Goal: Task Accomplishment & Management: Manage account settings

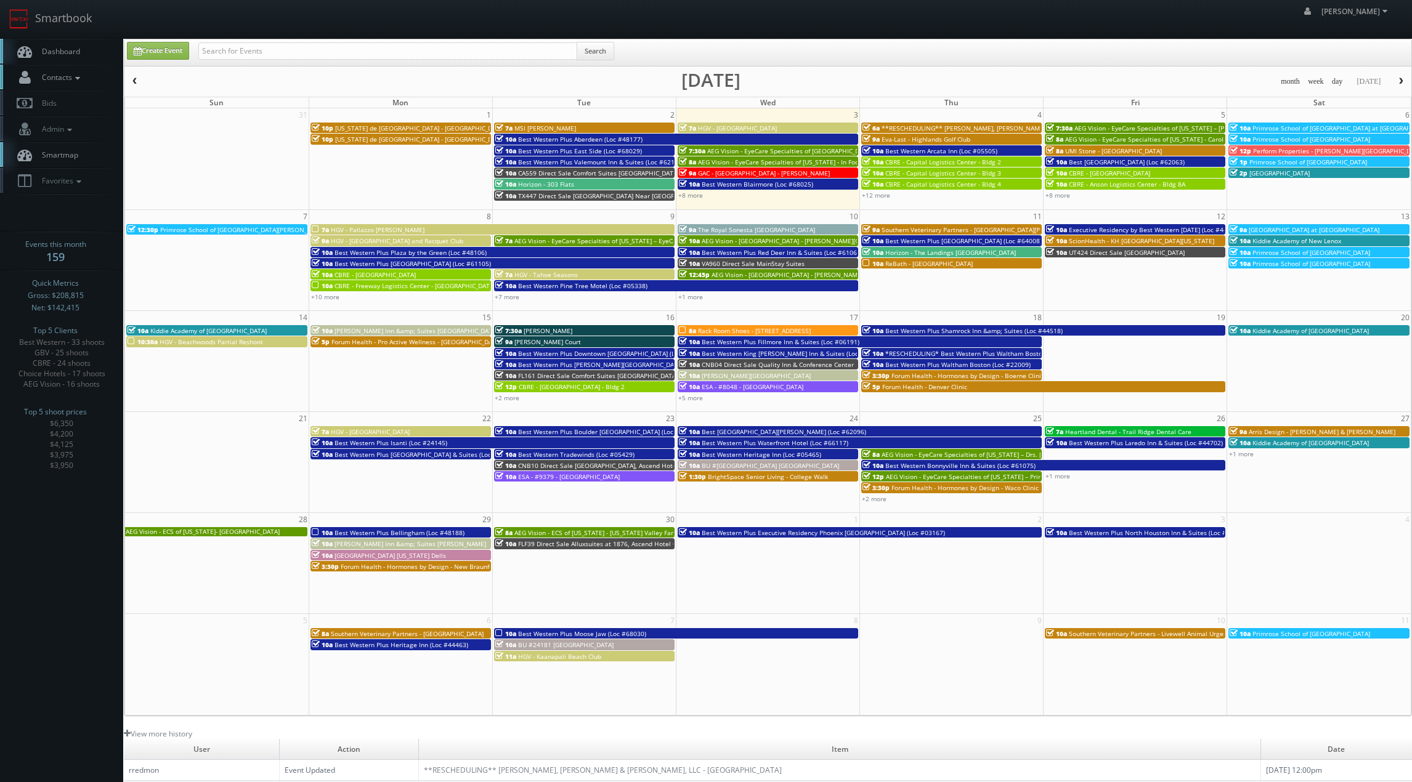
click at [63, 77] on span "Contacts" at bounding box center [59, 77] width 47 height 10
click at [62, 97] on link "Manage Photographers" at bounding box center [61, 98] width 123 height 17
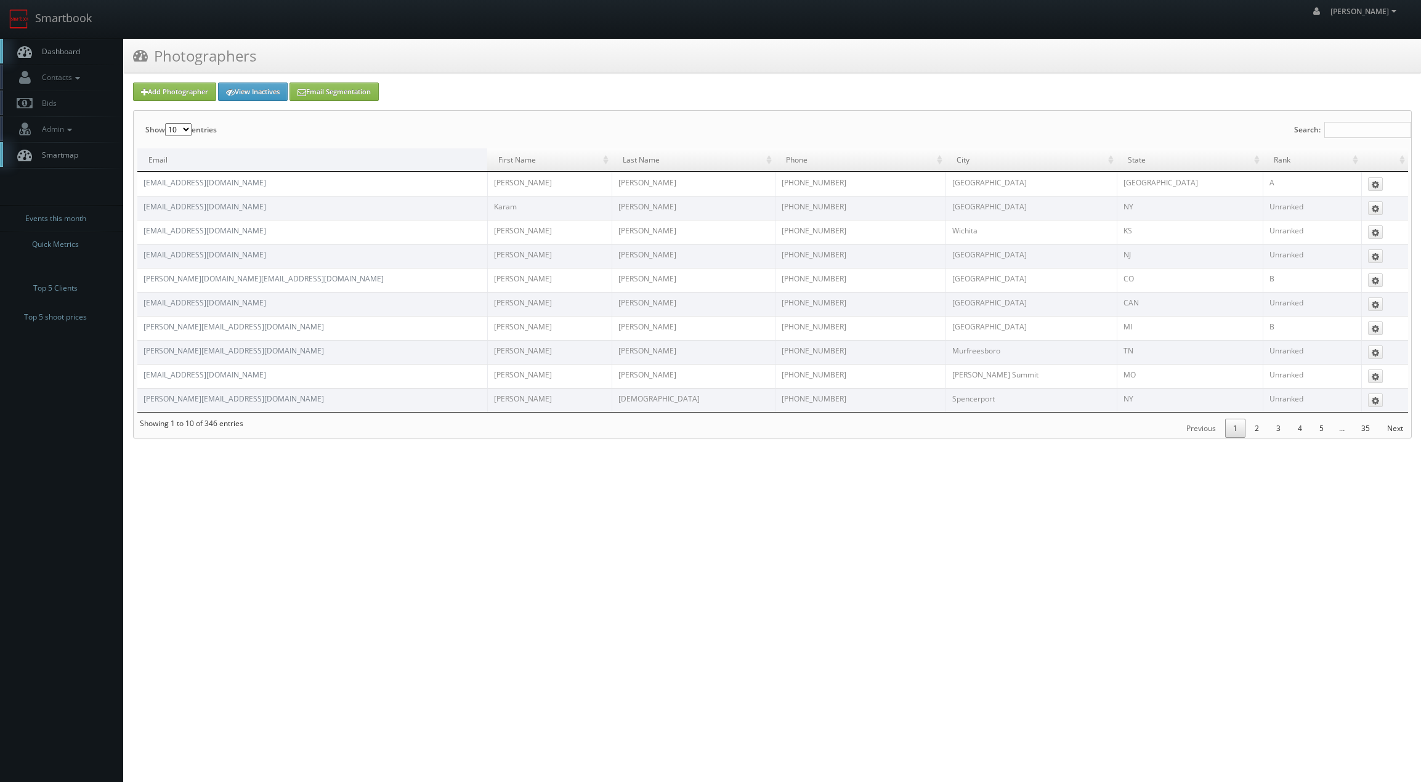
click at [1339, 117] on label "Search:" at bounding box center [1352, 130] width 117 height 38
click at [1339, 122] on input "Search:" at bounding box center [1367, 130] width 87 height 16
click at [1344, 124] on input "Search:" at bounding box center [1367, 130] width 87 height 16
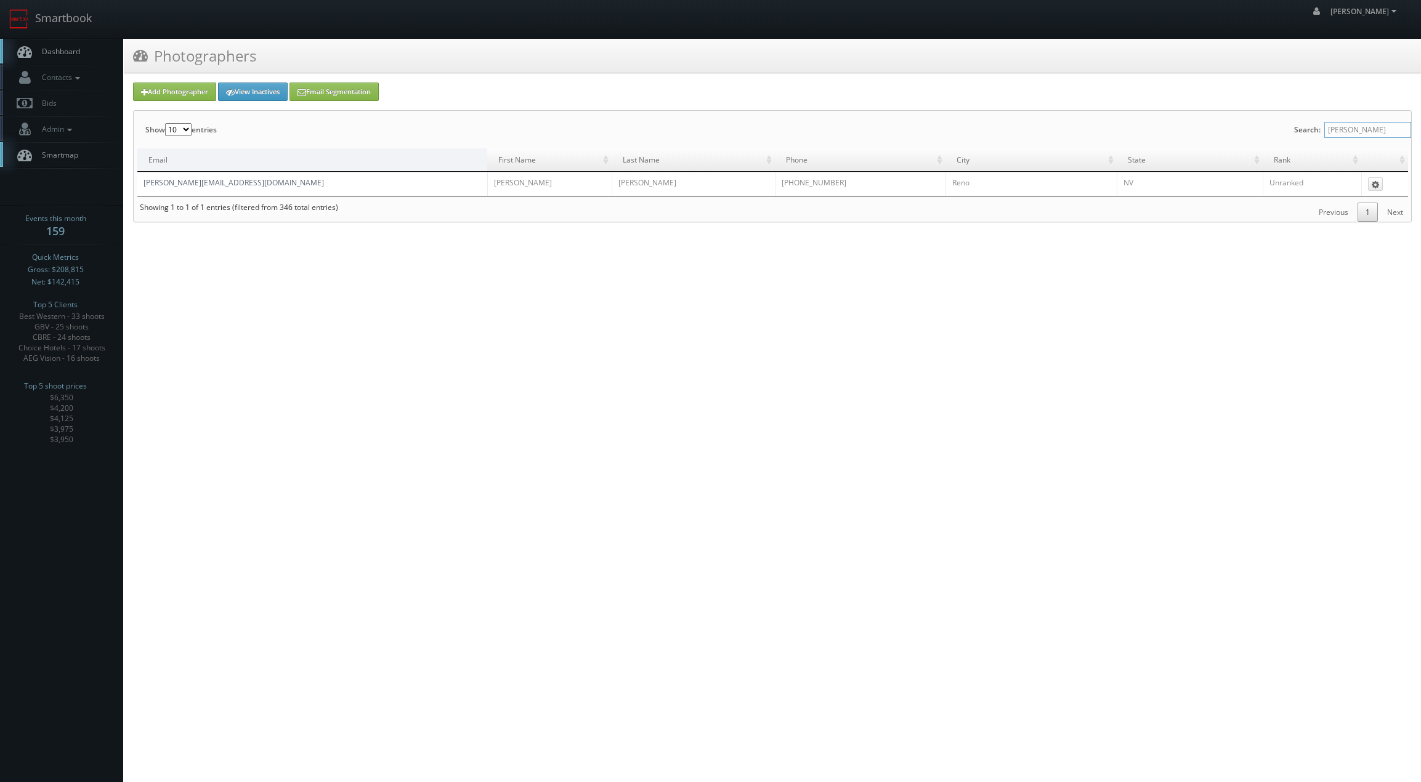
type input "sam hamilton"
drag, startPoint x: 199, startPoint y: 179, endPoint x: 204, endPoint y: 184, distance: 7.0
click at [201, 180] on link "sam@samhamiltonphoto.com" at bounding box center [234, 182] width 180 height 10
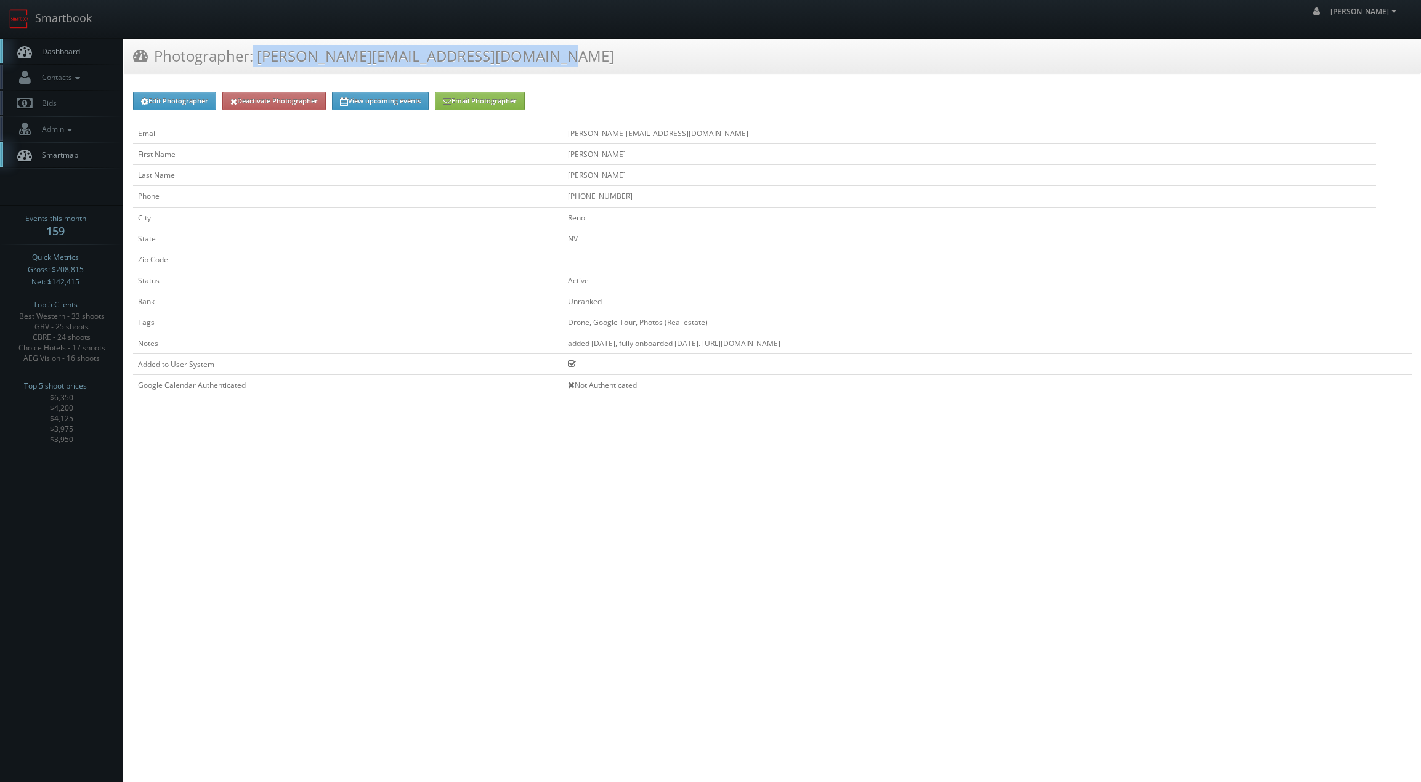
drag, startPoint x: 155, startPoint y: 55, endPoint x: 520, endPoint y: 53, distance: 365.9
click at [520, 53] on div "Photographer: [PERSON_NAME][EMAIL_ADDRESS][DOMAIN_NAME]" at bounding box center [772, 56] width 1297 height 34
click at [520, 54] on div "Photographer: sam@samhamiltonphoto.com" at bounding box center [772, 56] width 1297 height 34
drag, startPoint x: 417, startPoint y: 63, endPoint x: 156, endPoint y: 68, distance: 260.6
click at [156, 68] on div "Photographer: sam@samhamiltonphoto.com" at bounding box center [772, 56] width 1297 height 34
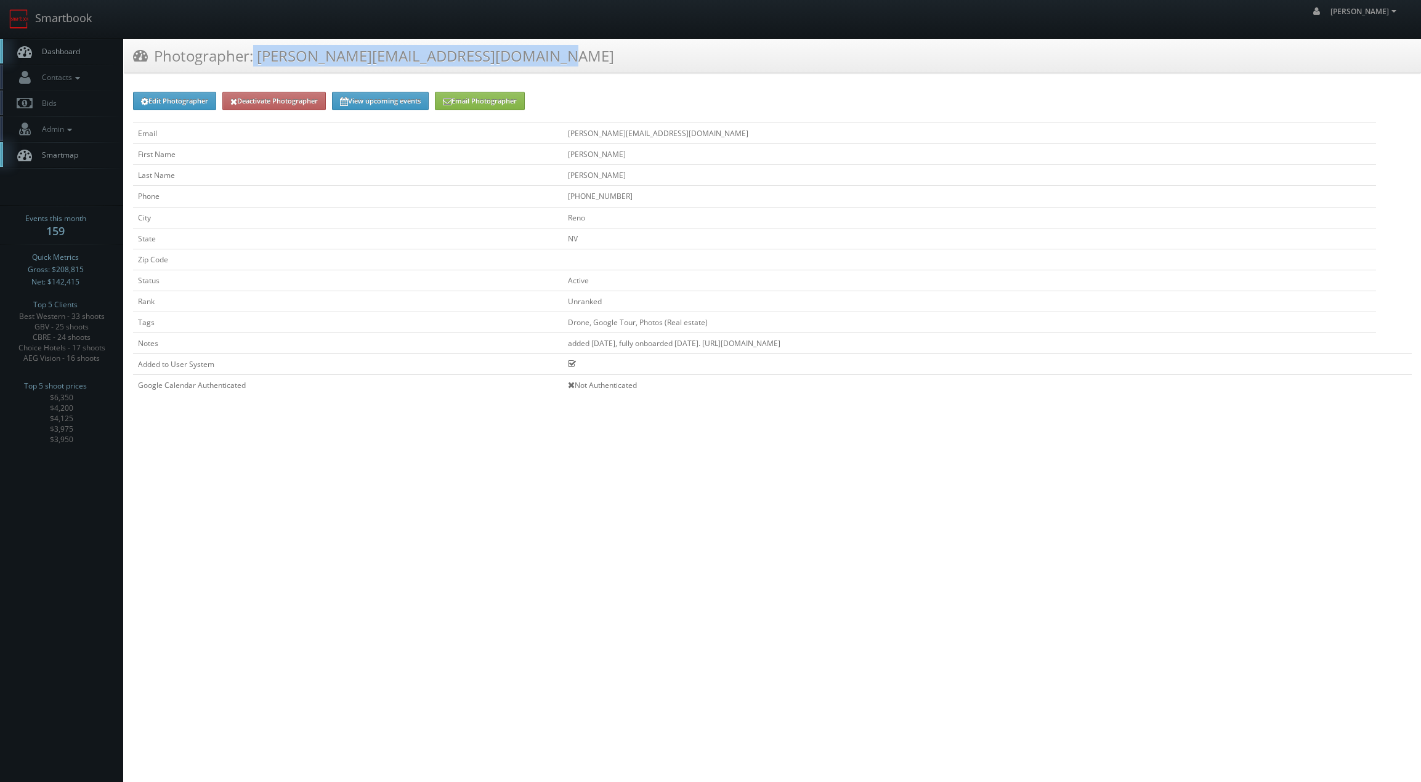
click at [158, 67] on div "Photographer: sam@samhamiltonphoto.com" at bounding box center [772, 56] width 1297 height 34
click at [157, 55] on h3 "Photographer: sam@samhamiltonphoto.com" at bounding box center [373, 56] width 481 height 22
click at [156, 52] on h3 "Photographer: sam@samhamiltonphoto.com" at bounding box center [373, 56] width 481 height 22
drag, startPoint x: 163, startPoint y: 54, endPoint x: 493, endPoint y: 59, distance: 330.2
click at [493, 59] on div "Photographer: sam@samhamiltonphoto.com" at bounding box center [772, 56] width 1297 height 34
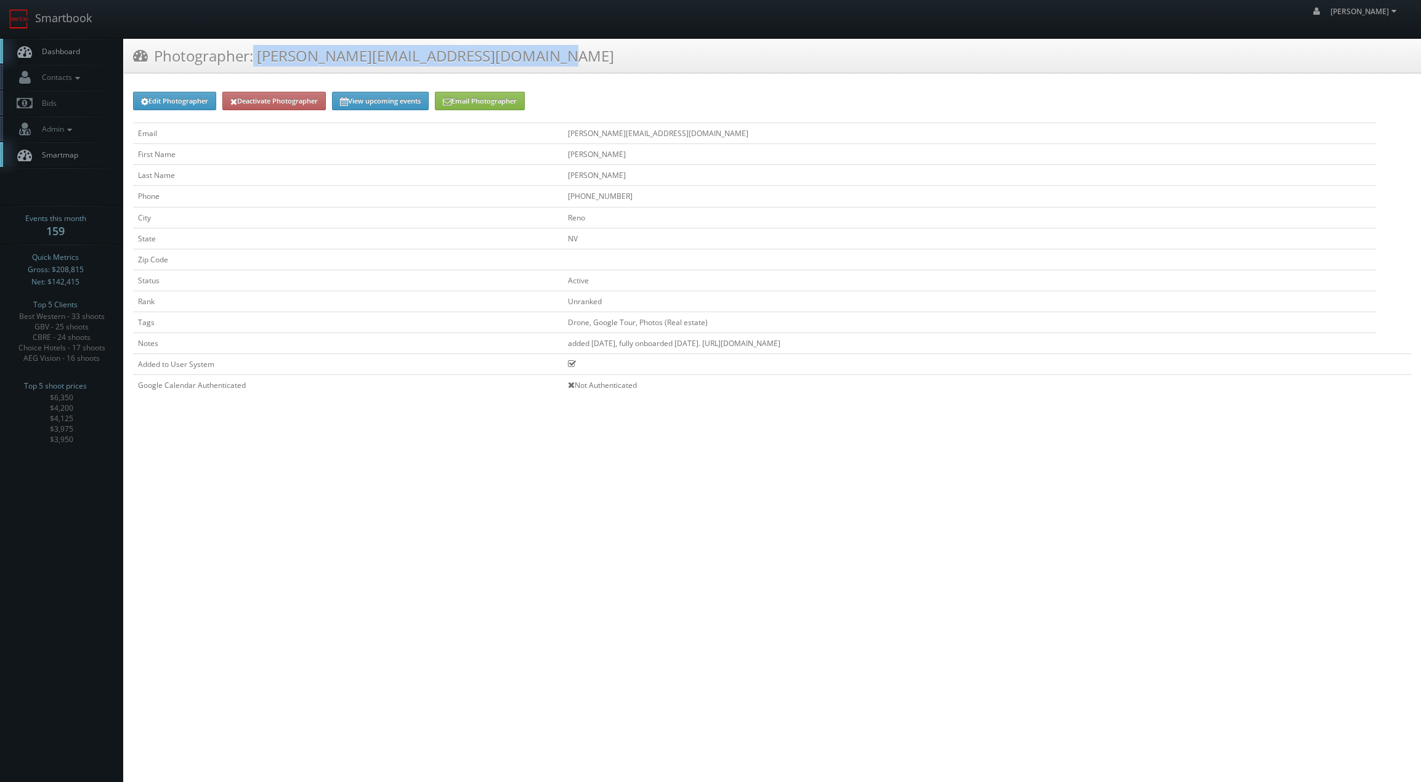
click at [493, 59] on div "Photographer: sam@samhamiltonphoto.com" at bounding box center [772, 56] width 1297 height 34
click at [371, 55] on h3 "Photographer: sam@samhamiltonphoto.com" at bounding box center [373, 56] width 481 height 22
